Goal: Task Accomplishment & Management: Manage account settings

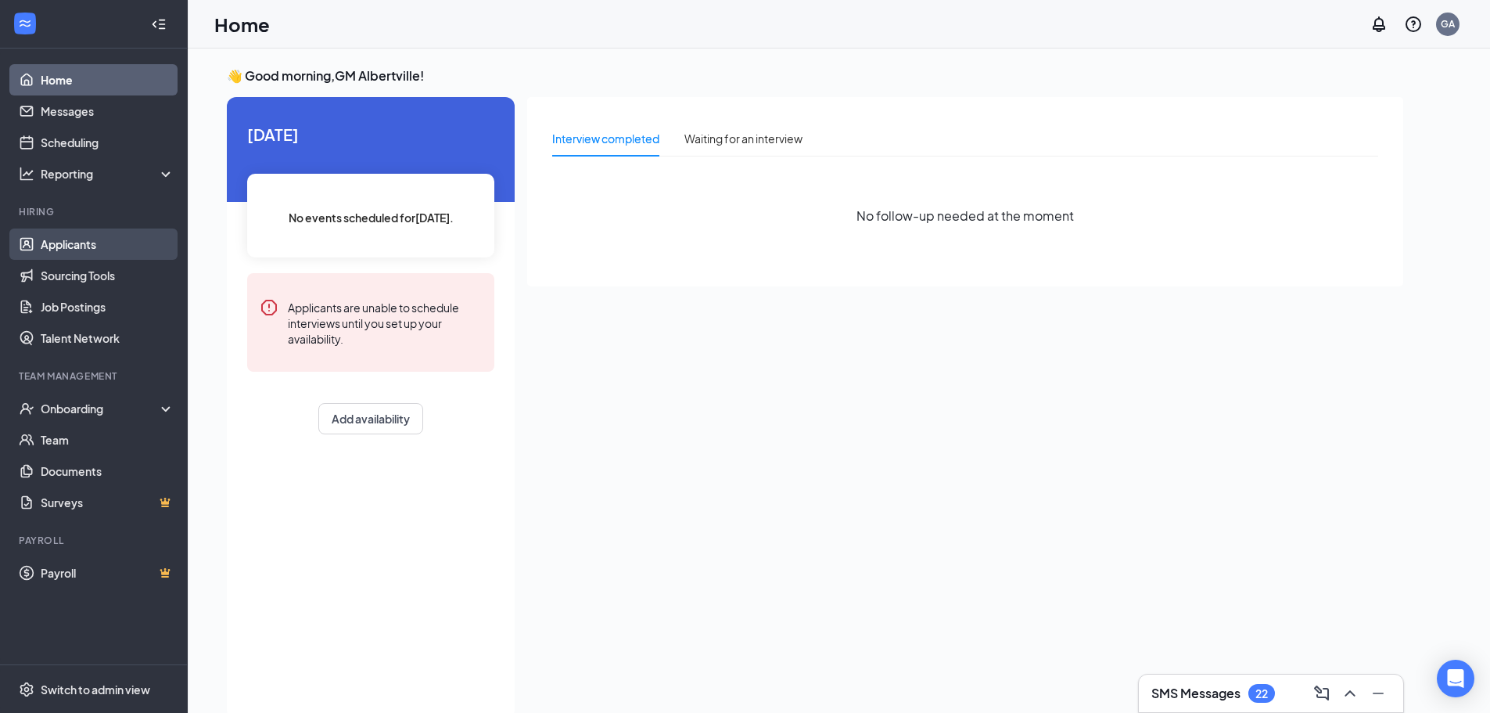
click at [92, 235] on link "Applicants" at bounding box center [108, 243] width 134 height 31
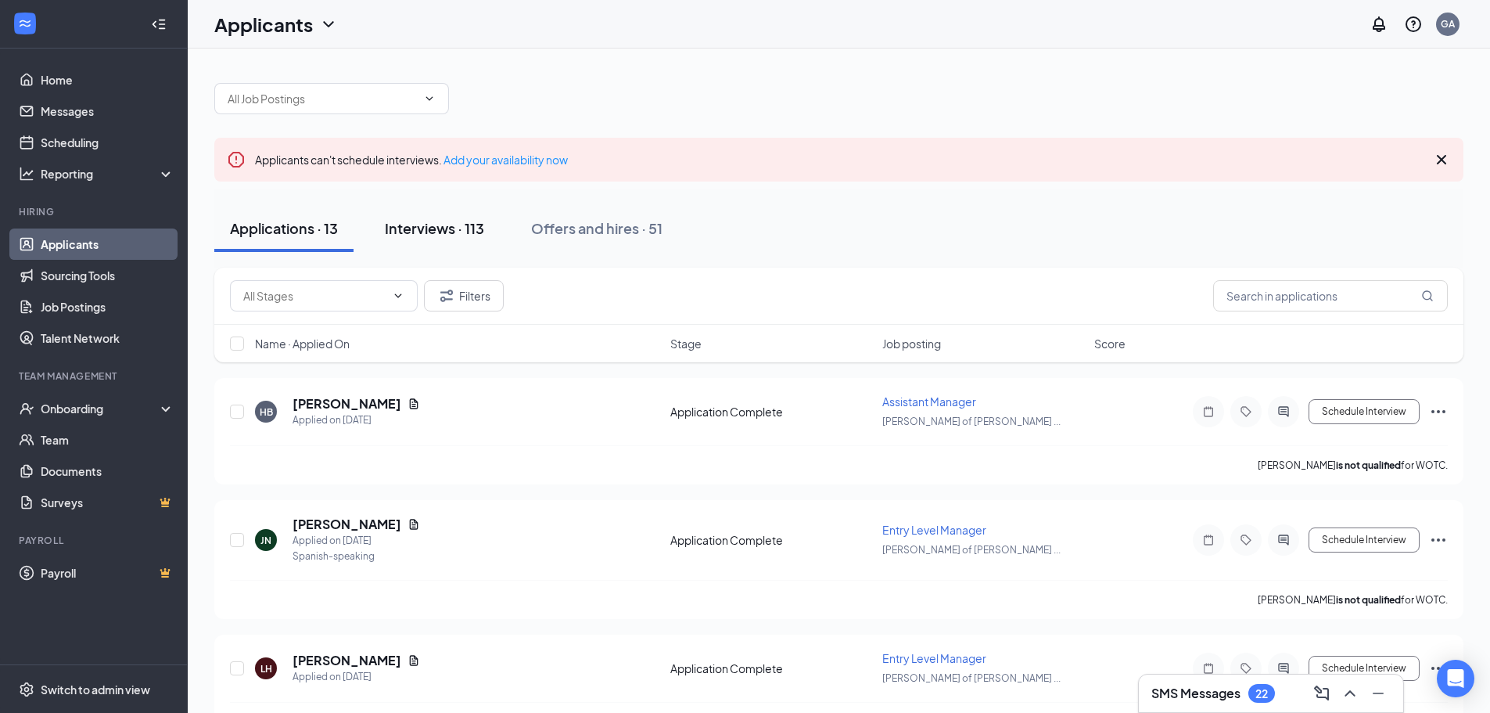
click at [450, 225] on div "Interviews · 113" at bounding box center [434, 228] width 99 height 20
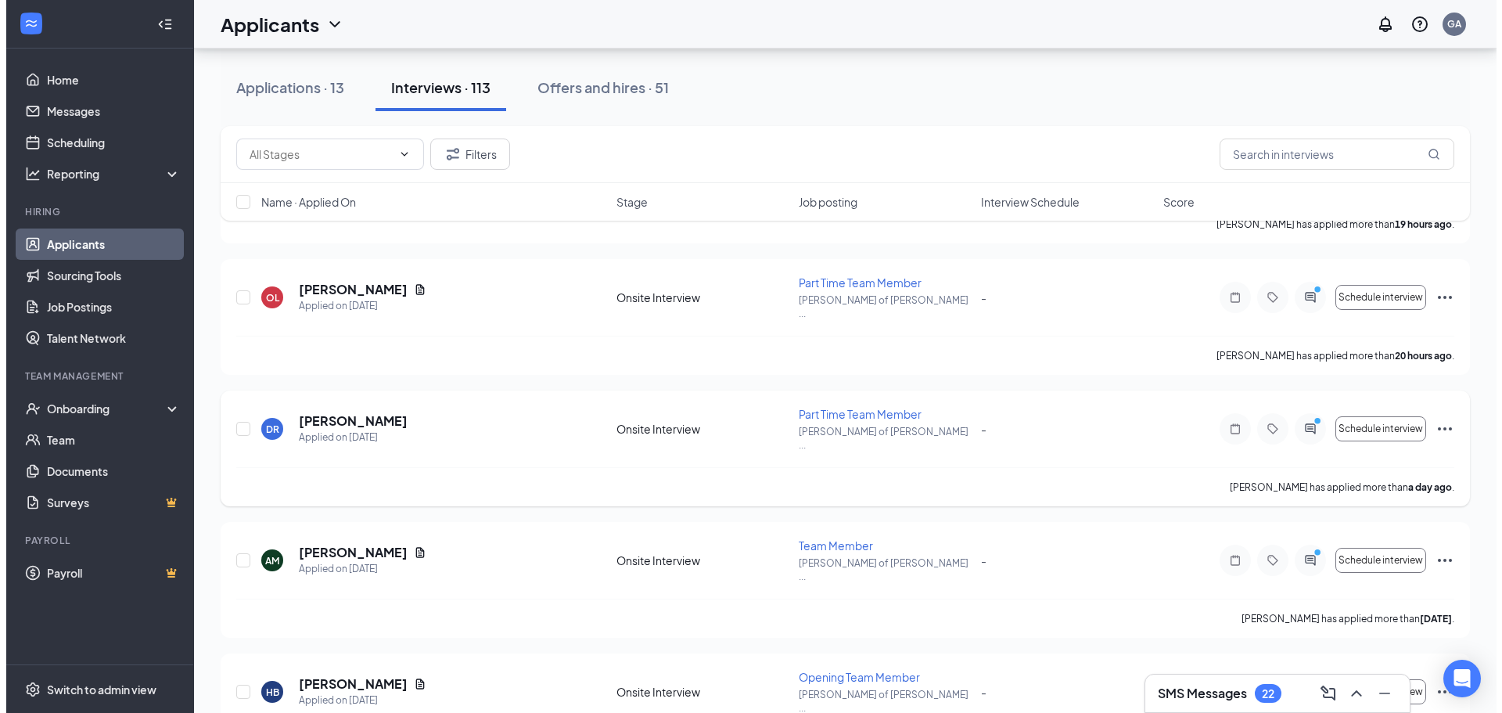
scroll to position [391, 0]
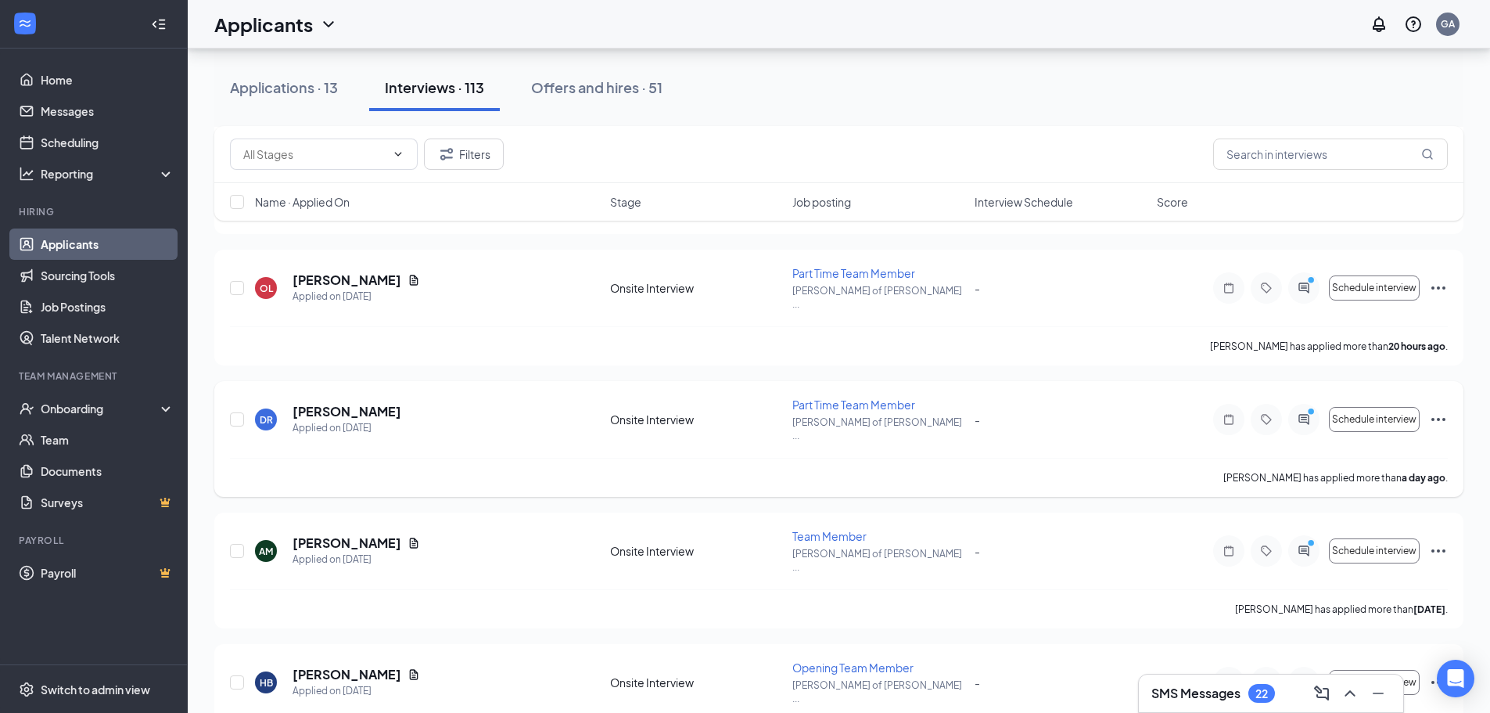
click at [319, 381] on div "[PERSON_NAME] Applied on [DATE] Onsite Interview Part Time Team Member [PERSON_…" at bounding box center [838, 439] width 1249 height 116
click at [319, 403] on h5 "[PERSON_NAME]" at bounding box center [347, 411] width 109 height 17
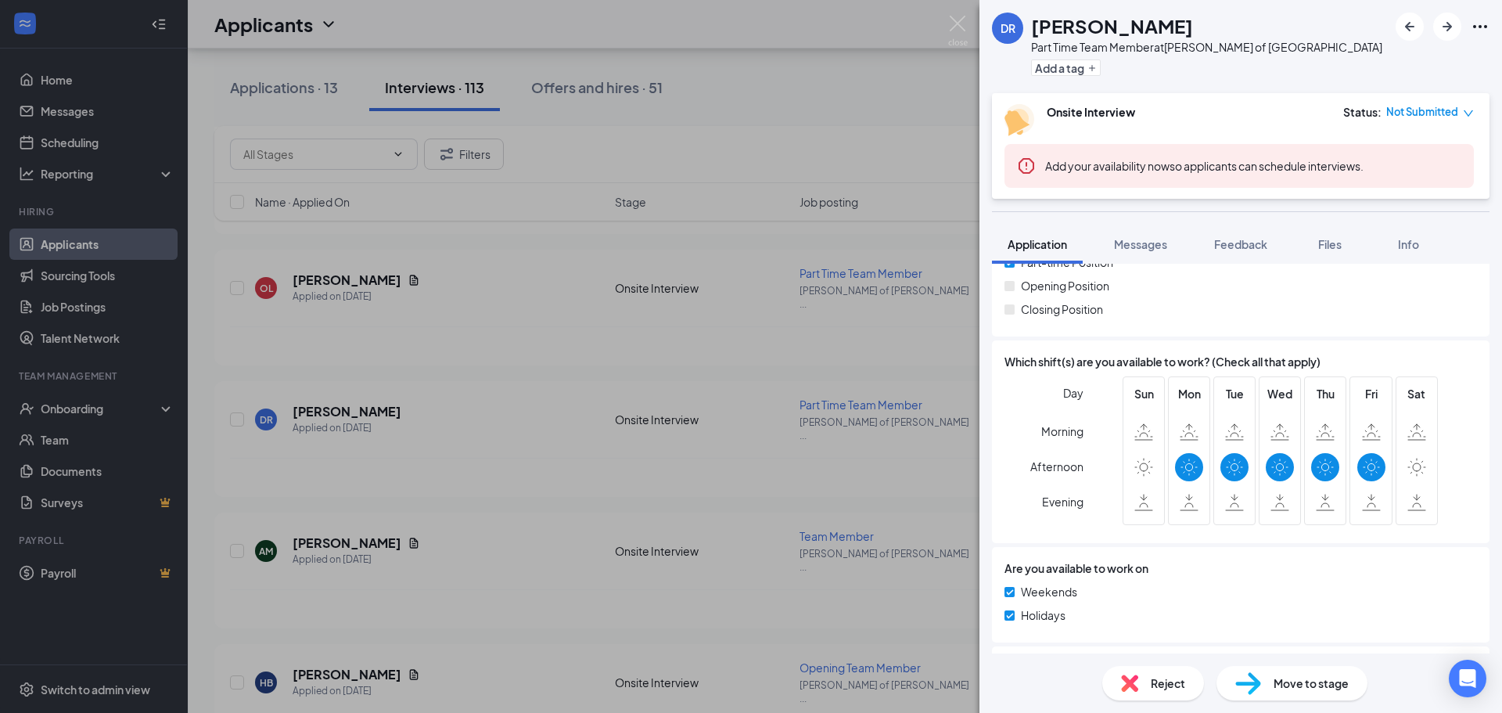
scroll to position [704, 0]
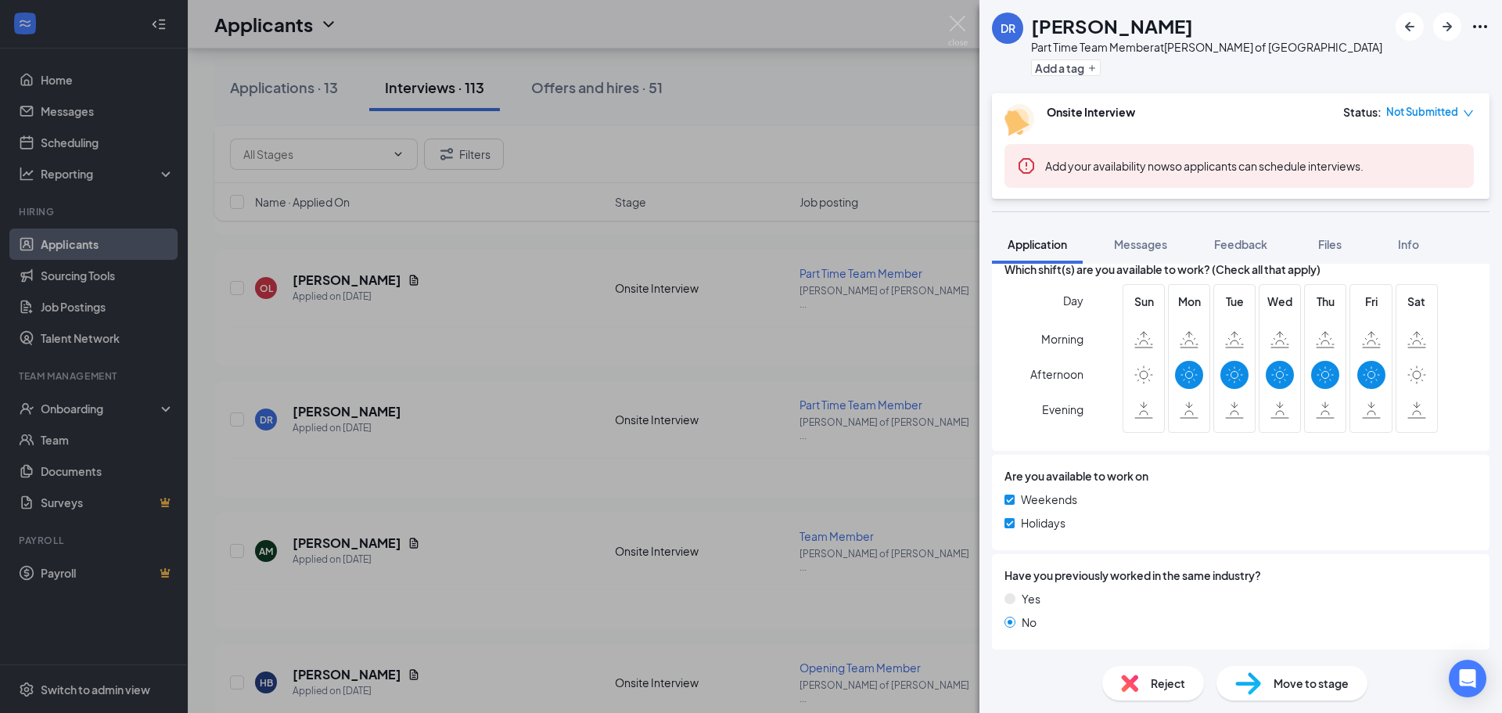
click at [297, 389] on div "[PERSON_NAME] Part Time Team Member at [GEOGRAPHIC_DATA][PERSON_NAME] of Albert…" at bounding box center [751, 356] width 1502 height 713
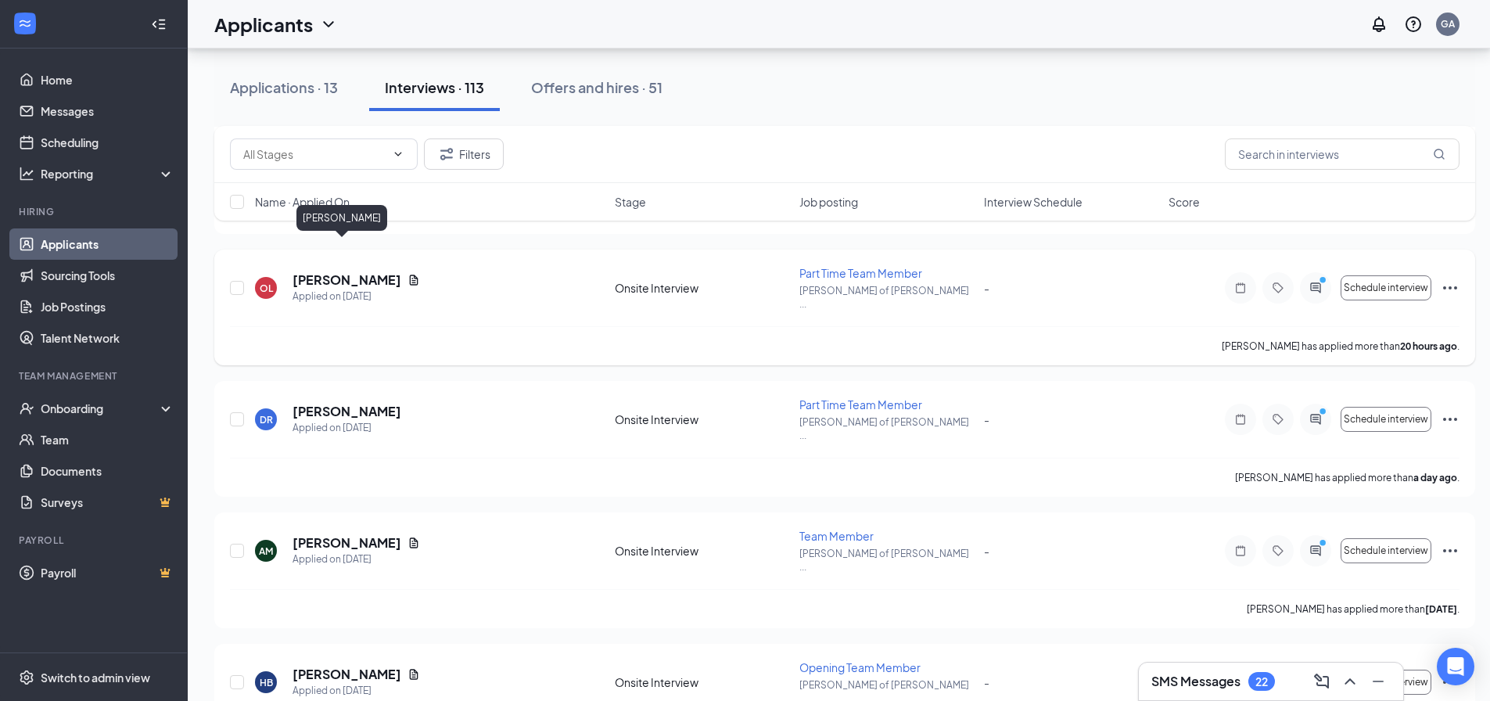
click at [340, 271] on h5 "[PERSON_NAME]" at bounding box center [347, 279] width 109 height 17
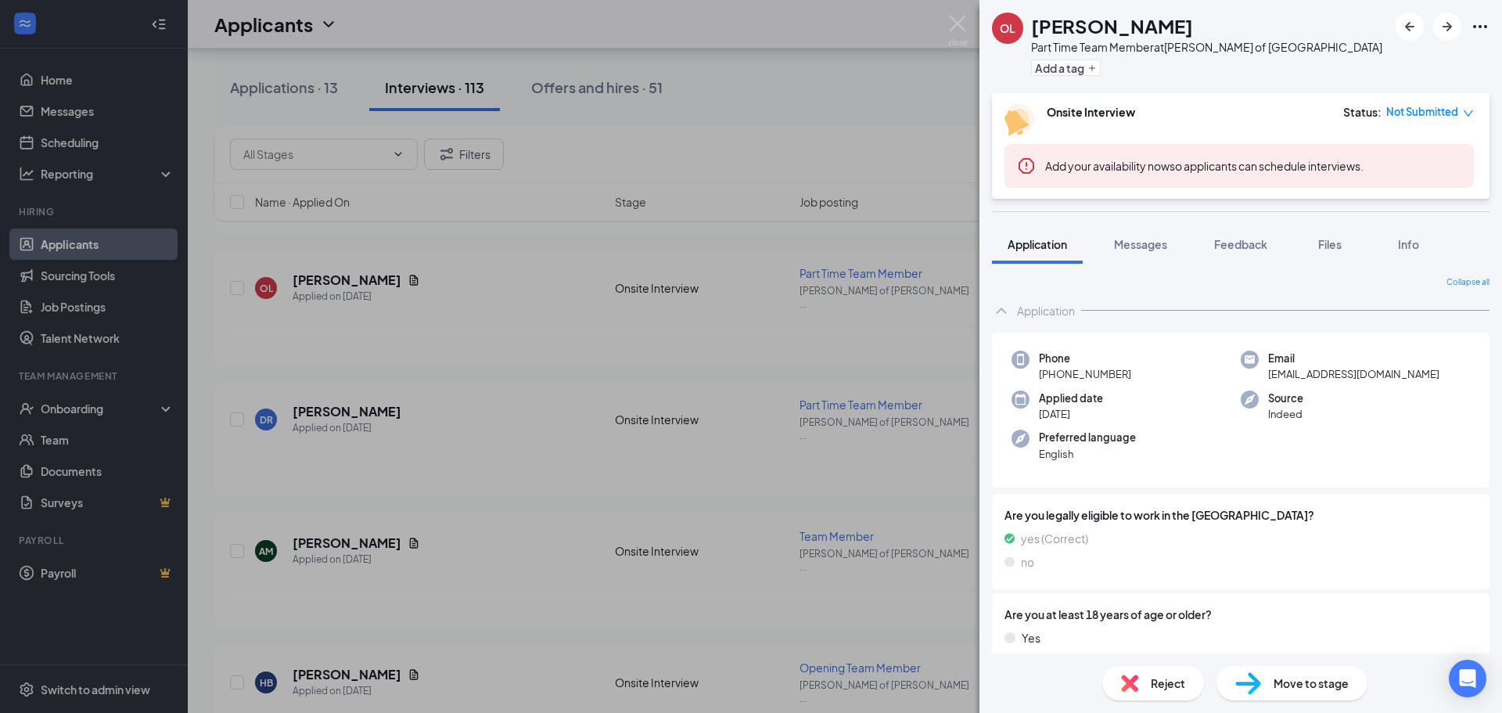
click at [400, 375] on div "OL [PERSON_NAME] Part Time Team Member at [GEOGRAPHIC_DATA][PERSON_NAME] of Alb…" at bounding box center [751, 356] width 1502 height 713
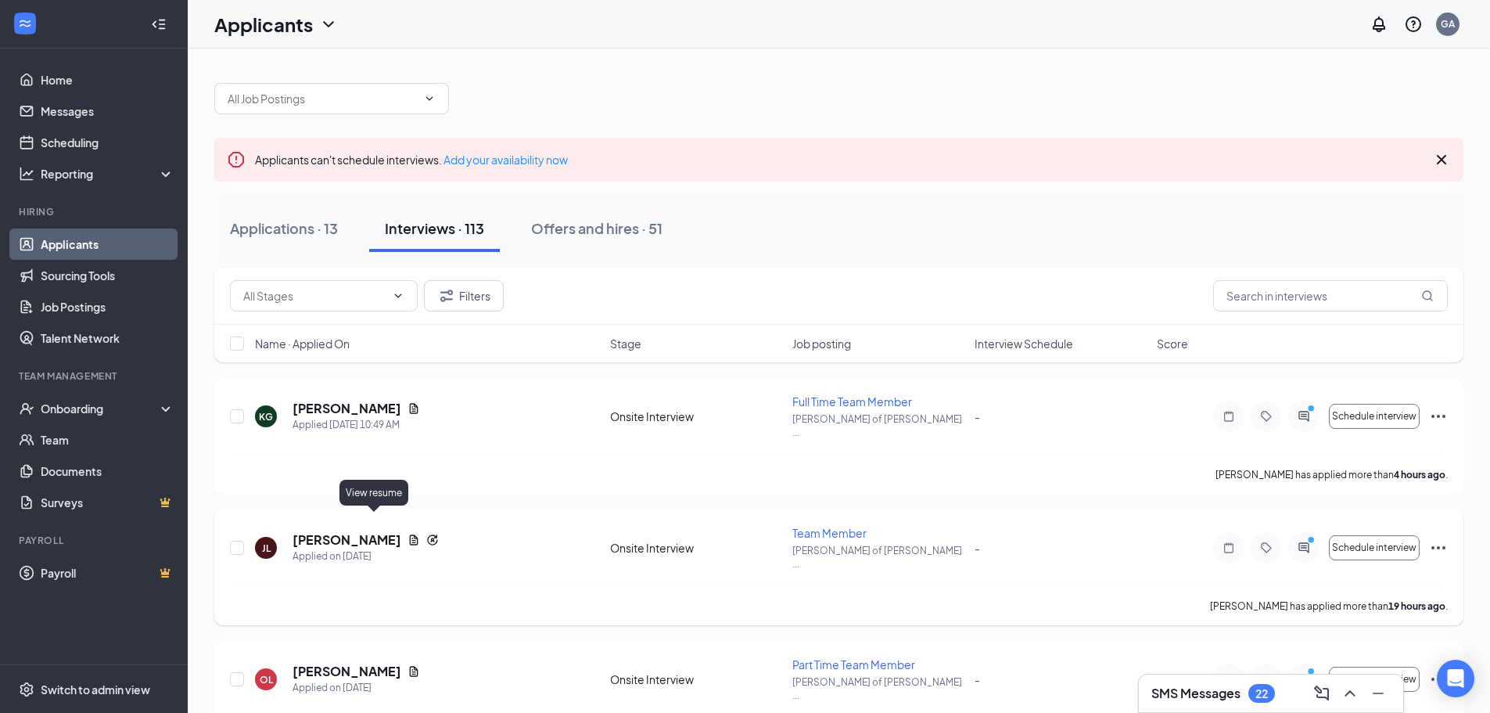
click at [408, 533] on icon "Document" at bounding box center [414, 539] width 13 height 13
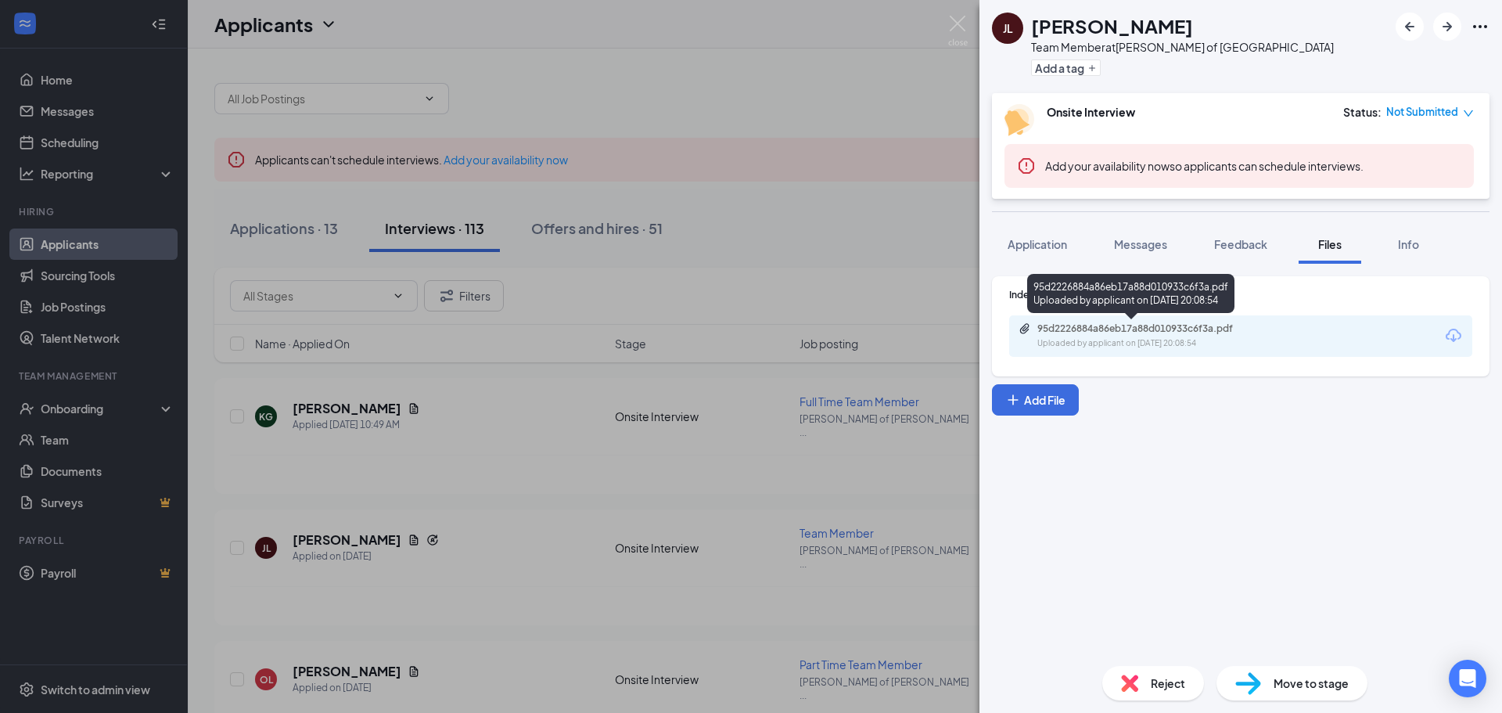
click at [1145, 325] on div "95d2226884a86eb17a88d010933c6f3a.pdf" at bounding box center [1146, 328] width 219 height 13
click at [499, 361] on div "[PERSON_NAME] Team Member at [GEOGRAPHIC_DATA][PERSON_NAME] of [GEOGRAPHIC_DATA…" at bounding box center [751, 356] width 1502 height 713
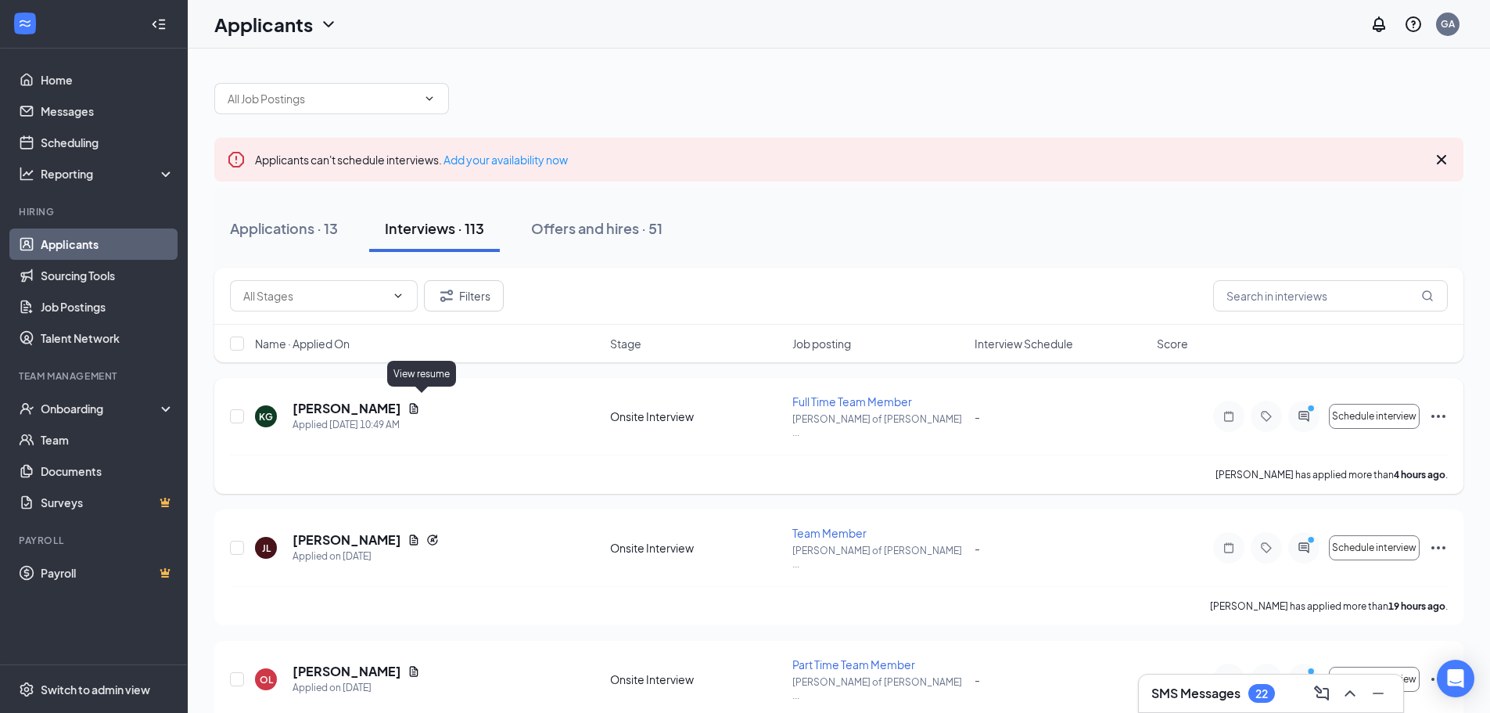
click at [420, 402] on icon "Document" at bounding box center [414, 408] width 13 height 13
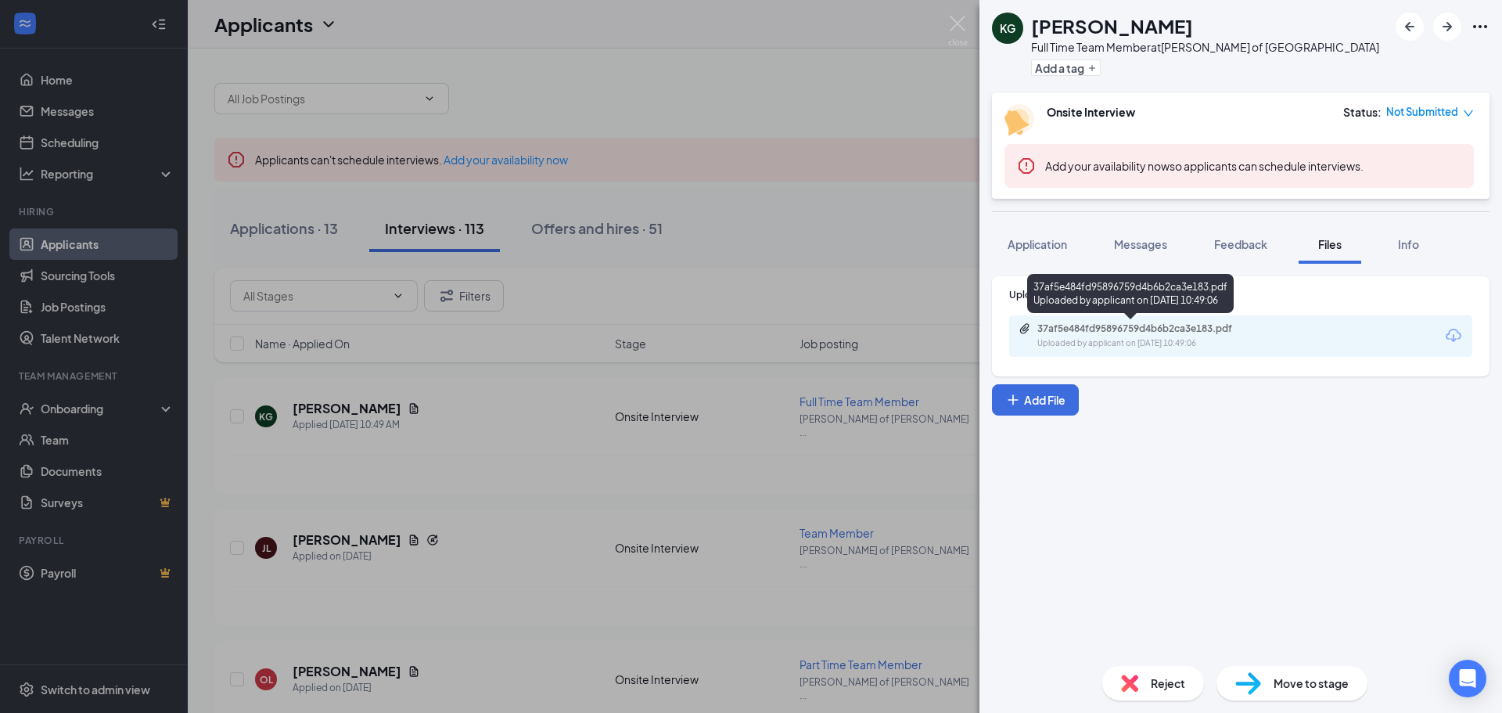
click at [1094, 324] on div "37af5e484fd95896759d4b6b2ca3e183.pdf" at bounding box center [1146, 328] width 219 height 13
click at [732, 404] on div "KG [PERSON_NAME] Full Time Team Member at [GEOGRAPHIC_DATA][PERSON_NAME] of Alb…" at bounding box center [751, 356] width 1502 height 713
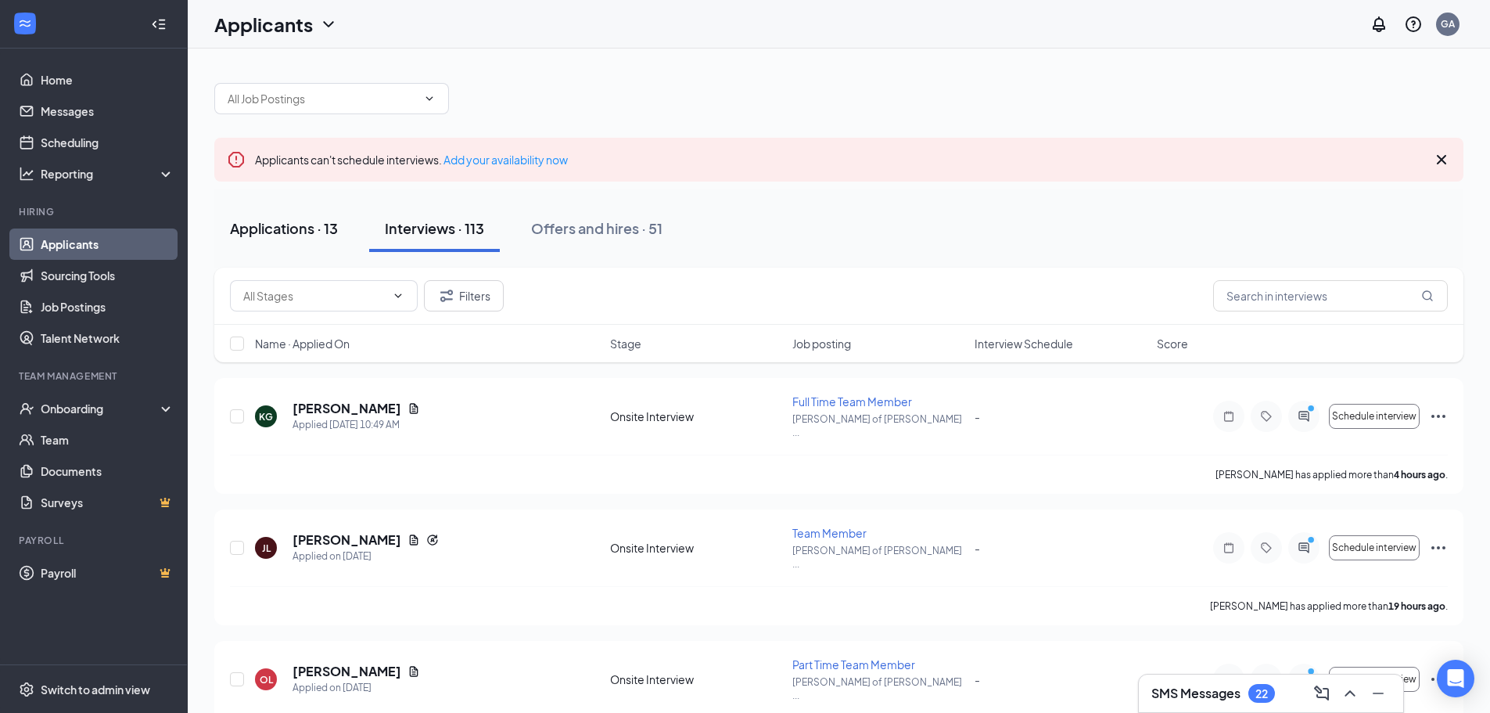
click at [284, 235] on div "Applications · 13" at bounding box center [284, 228] width 108 height 20
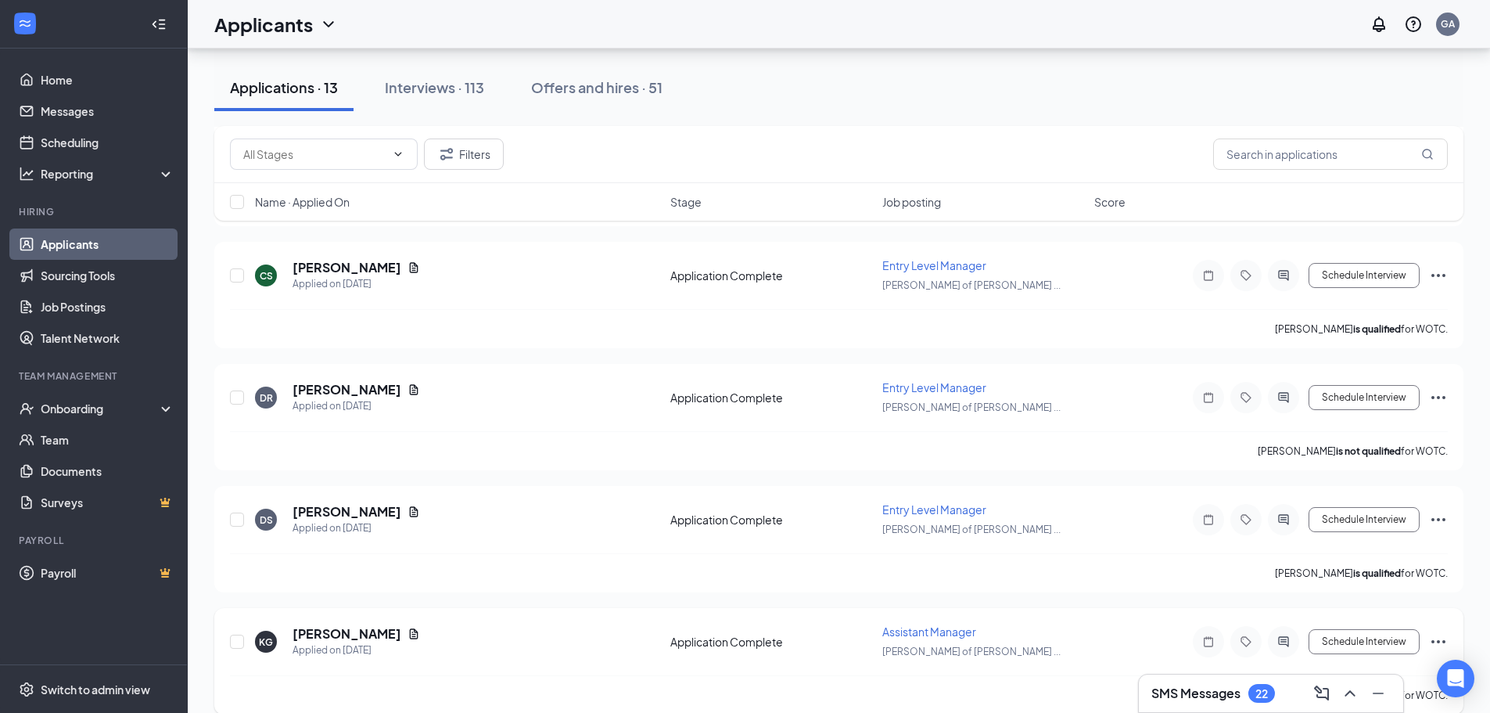
scroll to position [1267, 0]
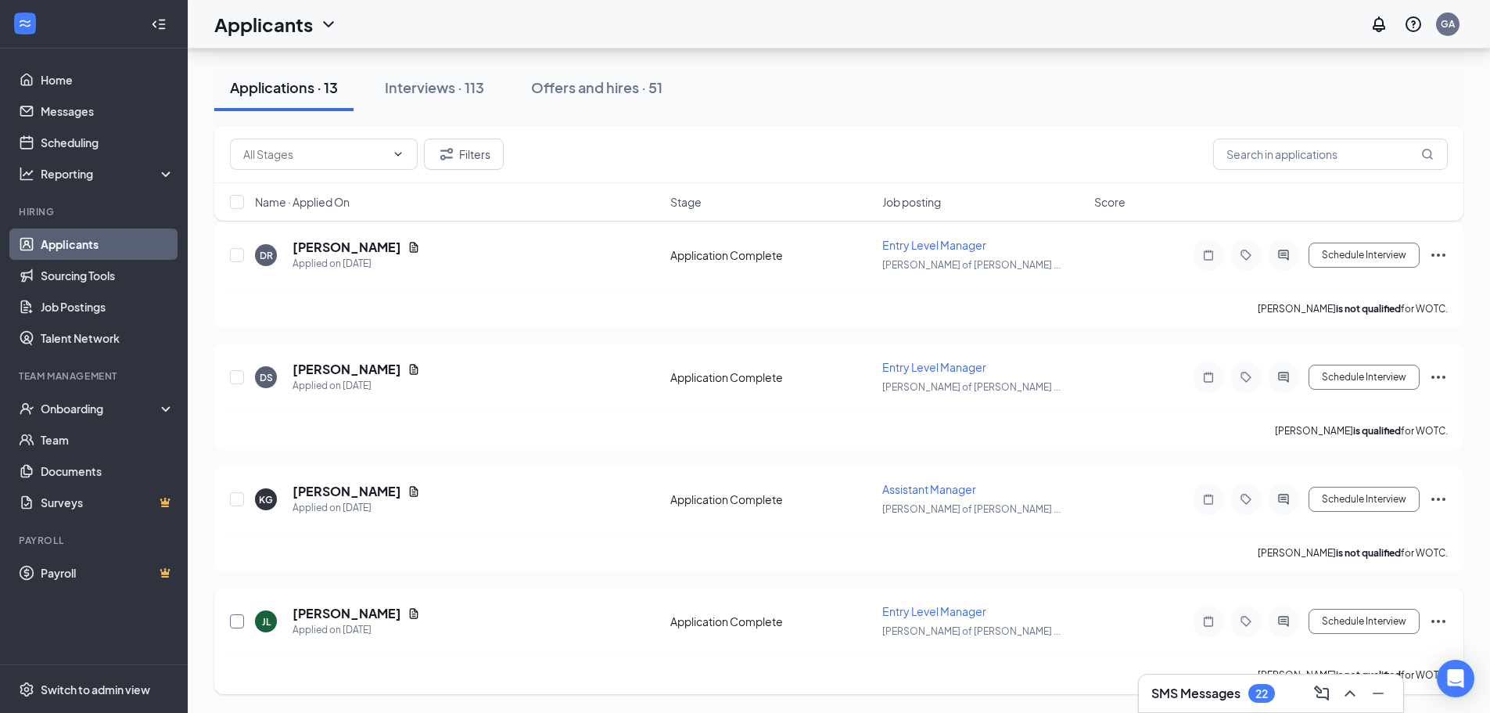
click at [232, 622] on input "checkbox" at bounding box center [237, 621] width 14 height 14
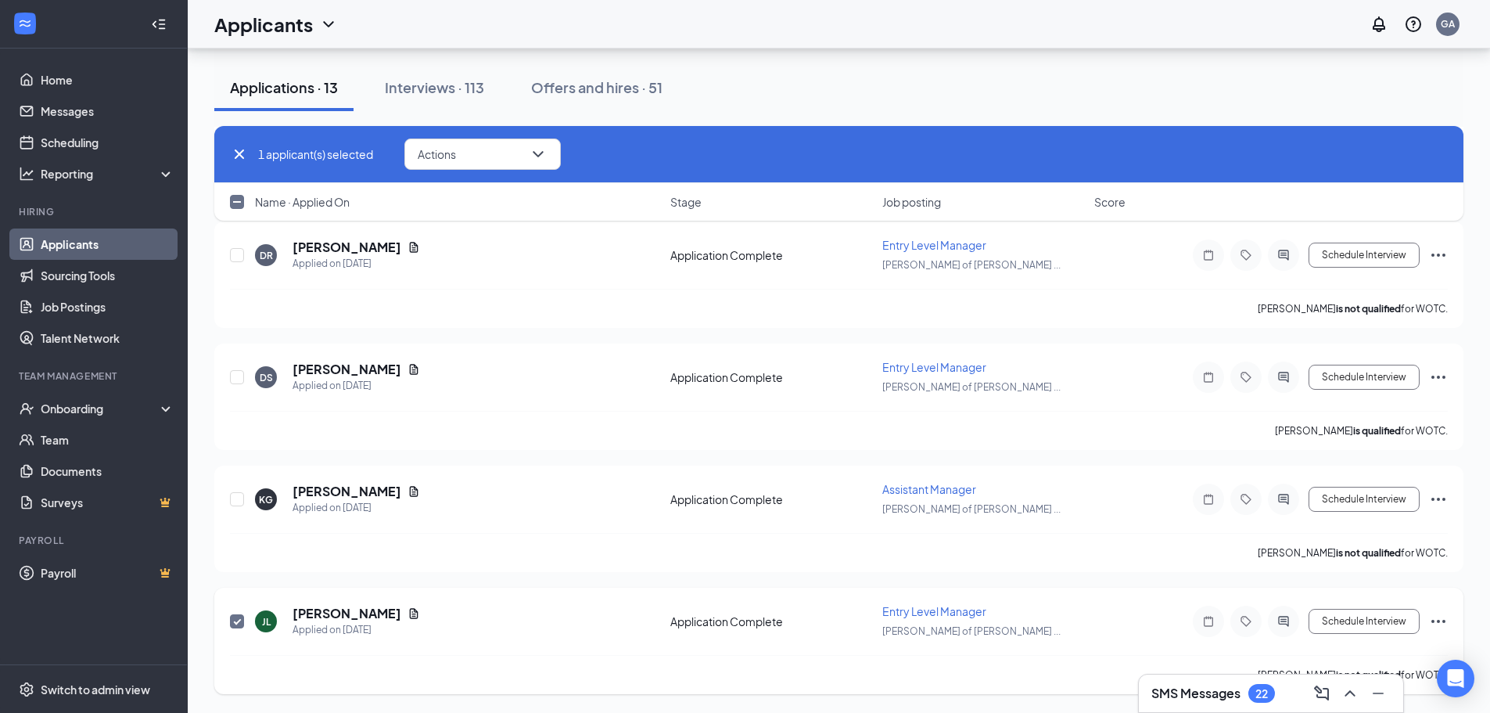
click at [237, 617] on input "checkbox" at bounding box center [237, 621] width 14 height 14
checkbox input "false"
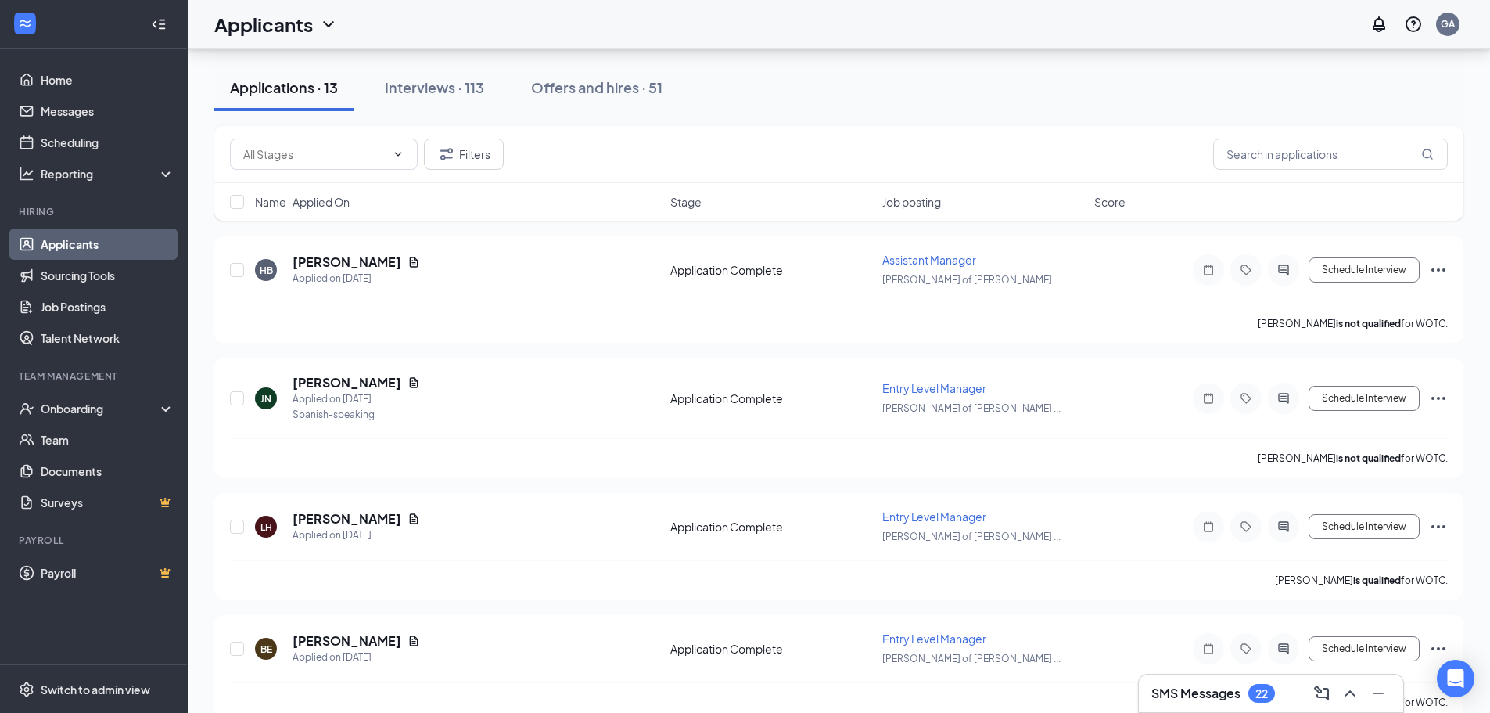
scroll to position [0, 0]
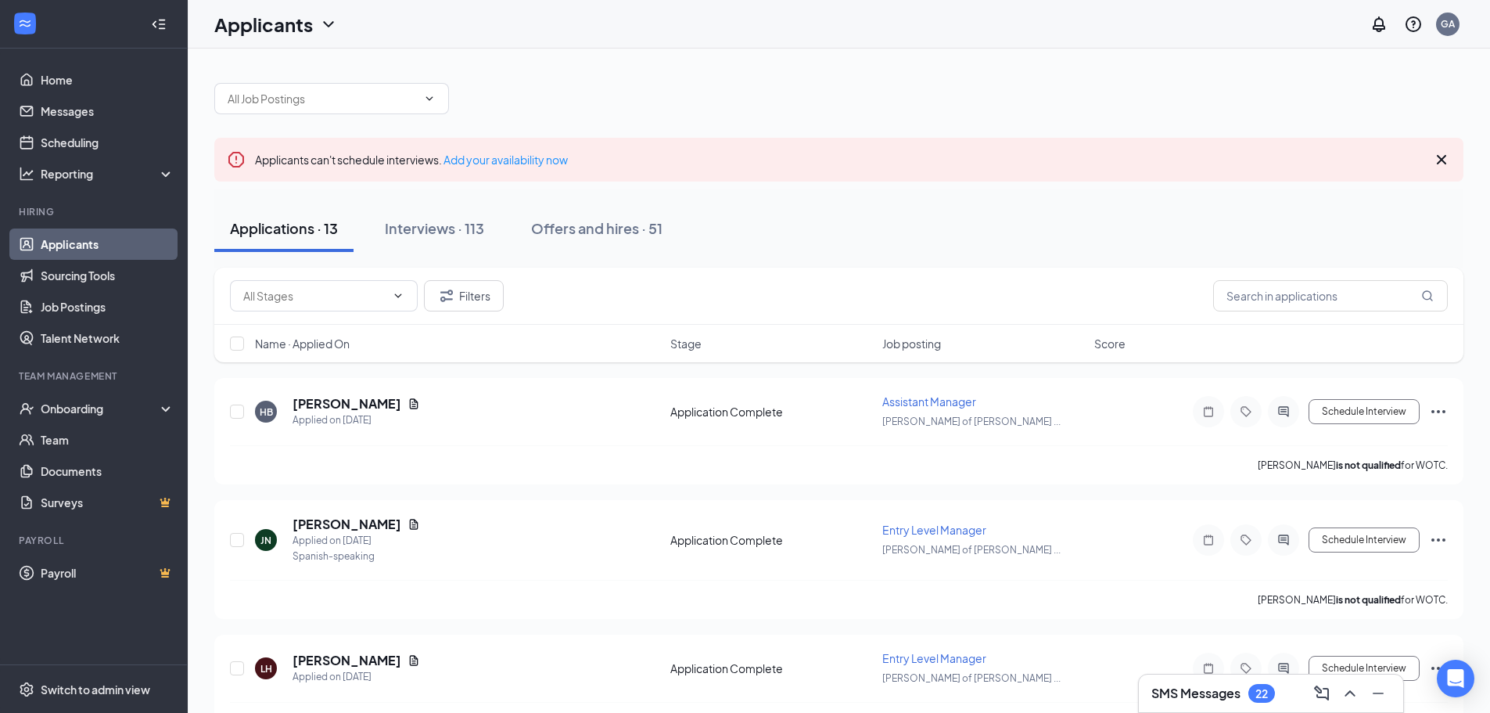
click at [503, 234] on div "Applications · 13 Interviews · 113 Offers and hires · 51" at bounding box center [838, 228] width 1249 height 47
click at [452, 226] on div "Interviews · 113" at bounding box center [434, 228] width 99 height 20
